Goal: Transaction & Acquisition: Book appointment/travel/reservation

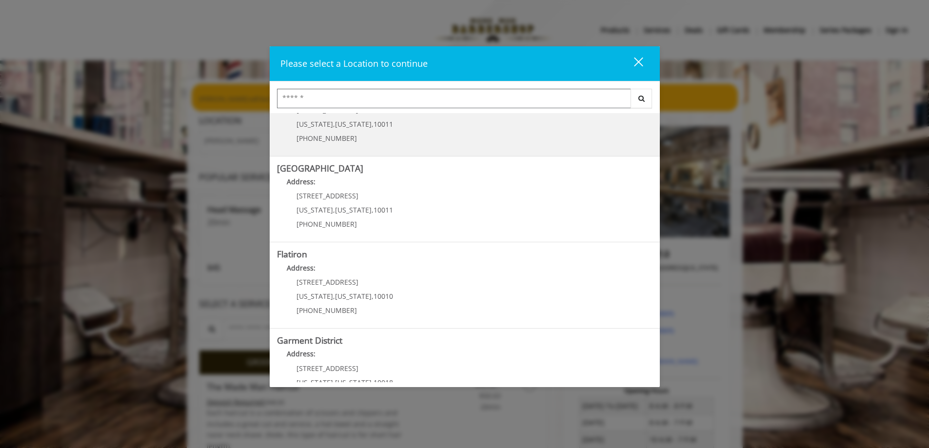
scroll to position [146, 0]
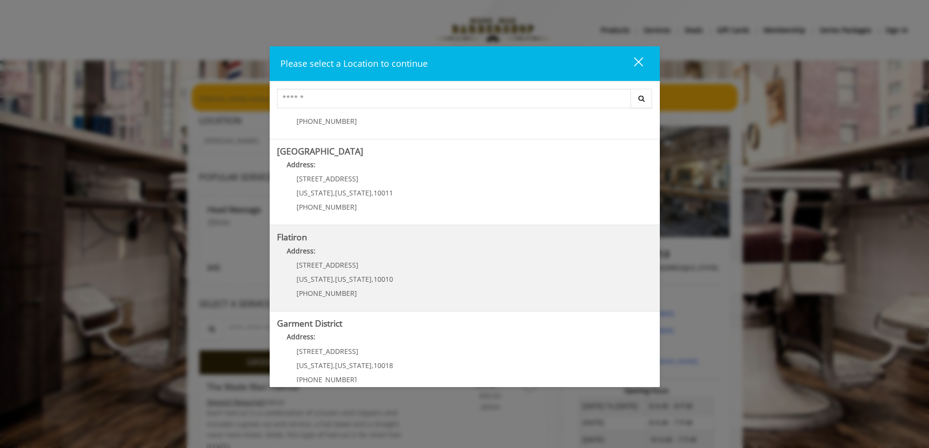
click at [330, 269] on span "[STREET_ADDRESS]" at bounding box center [328, 265] width 62 height 9
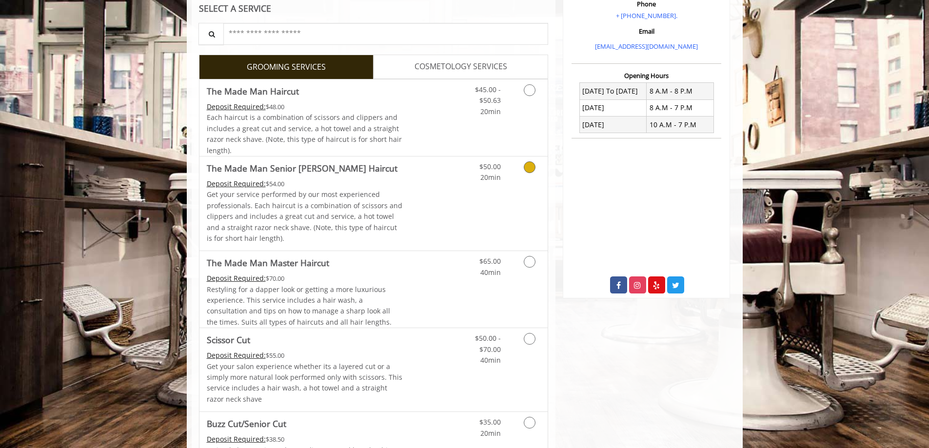
scroll to position [195, 0]
click at [531, 256] on icon "Grooming services" at bounding box center [530, 261] width 12 height 12
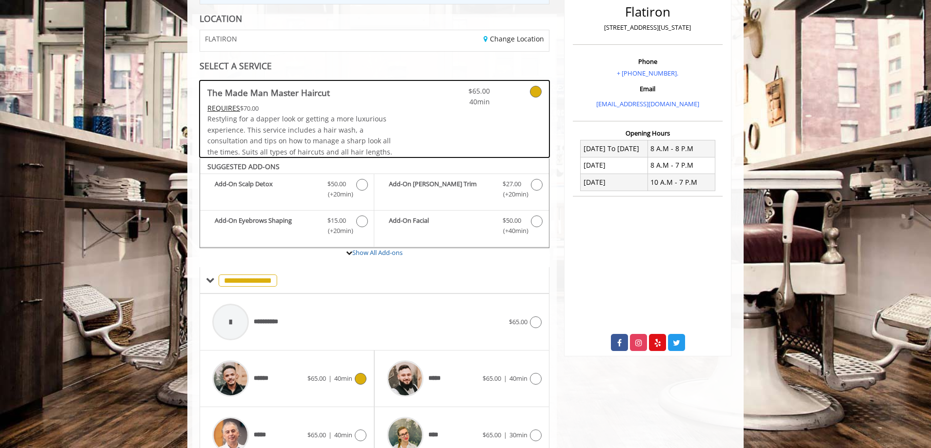
scroll to position [294, 0]
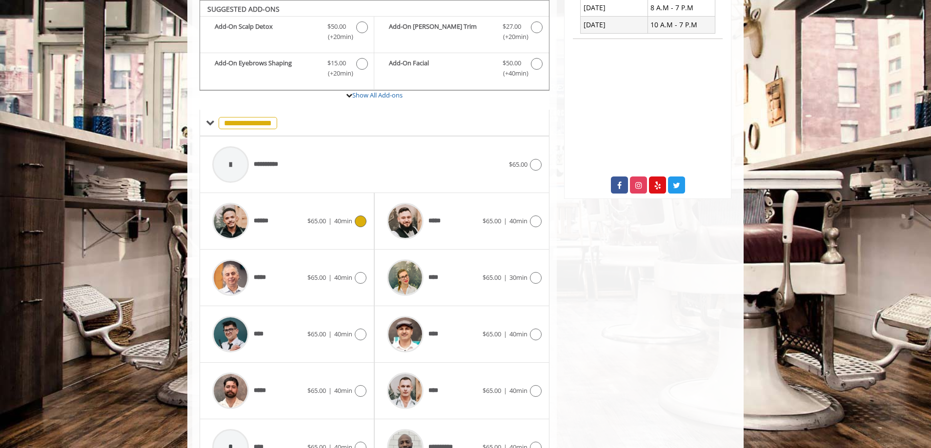
click at [355, 220] on icon at bounding box center [361, 222] width 12 height 12
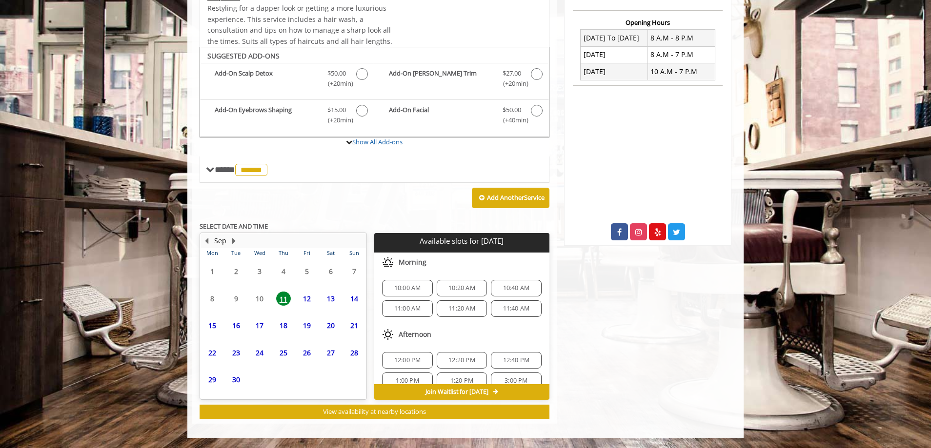
scroll to position [247, 0]
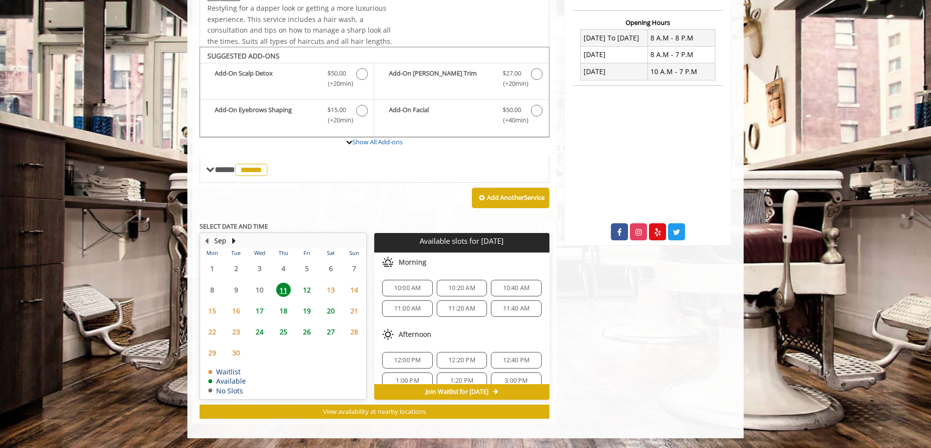
click at [516, 309] on span "11:40 AM" at bounding box center [516, 309] width 27 height 8
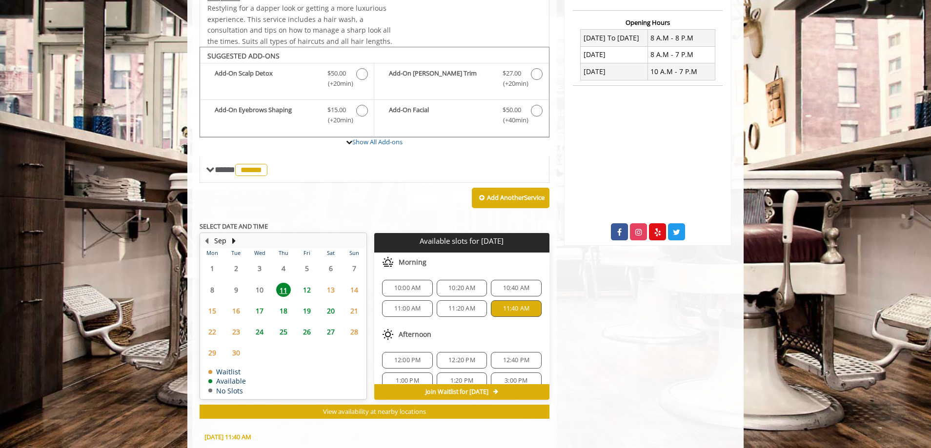
scroll to position [424, 0]
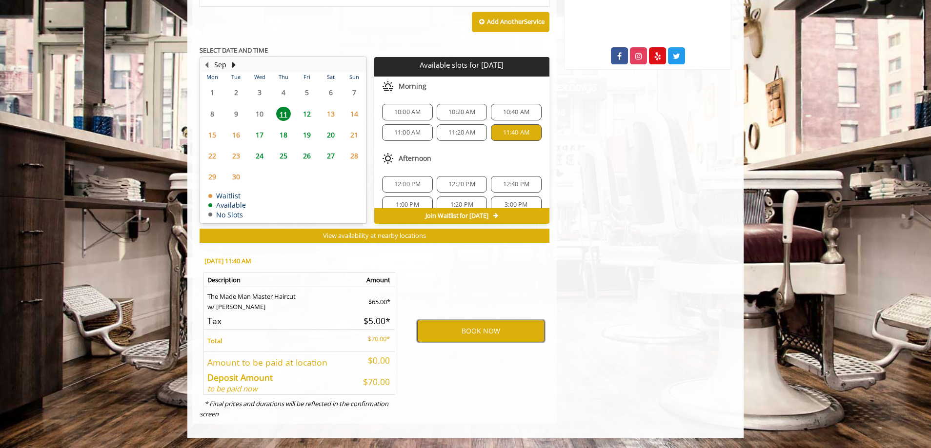
click at [460, 337] on button "BOOK NOW" at bounding box center [480, 331] width 127 height 22
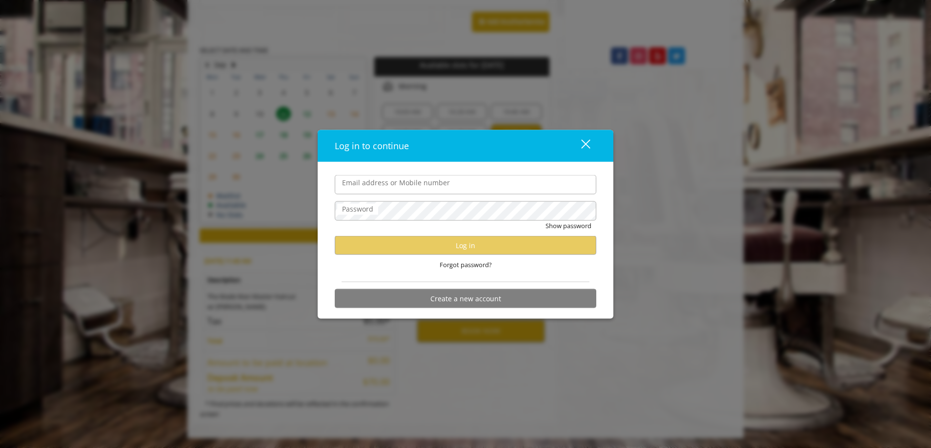
type input "**********"
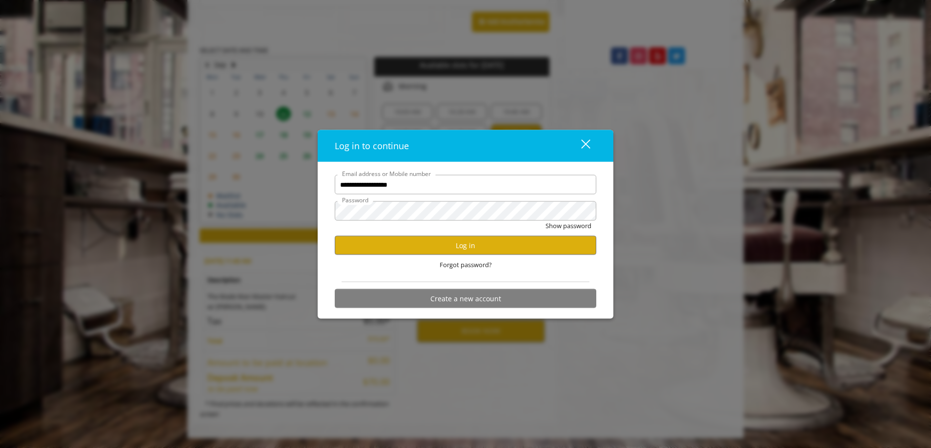
scroll to position [0, 0]
click at [475, 241] on button "Log in" at bounding box center [466, 245] width 262 height 19
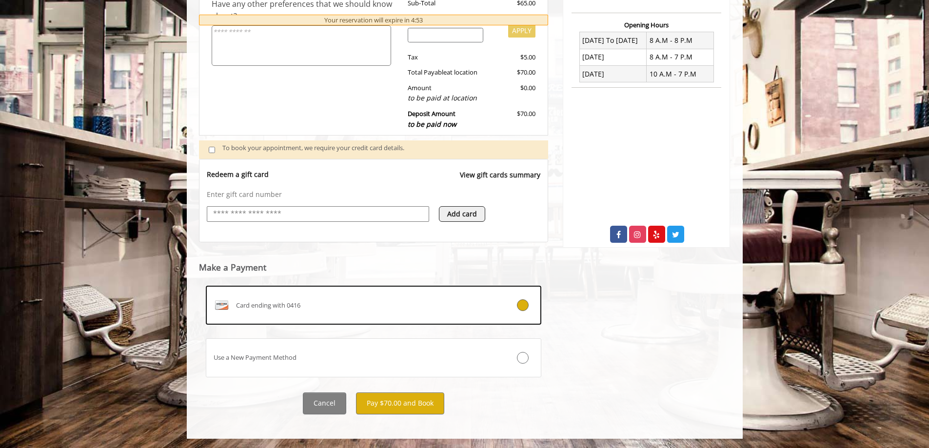
scroll to position [245, 0]
click at [407, 405] on button "Pay $70.00 and Book" at bounding box center [400, 403] width 88 height 22
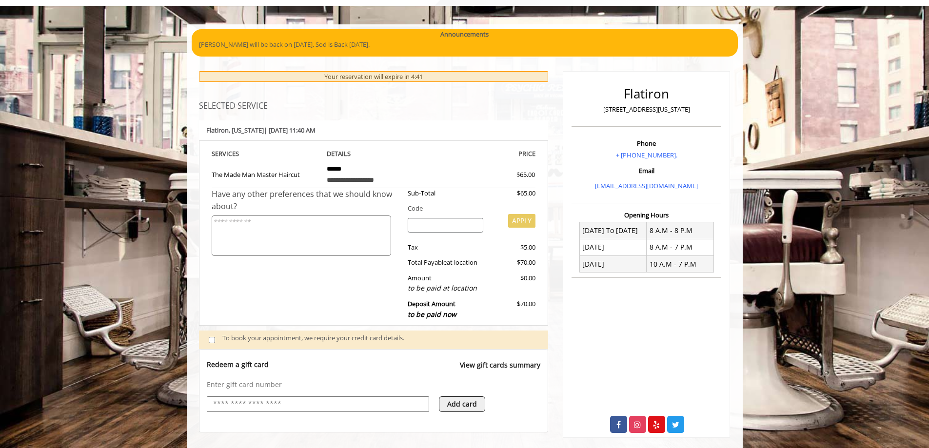
scroll to position [0, 0]
